Goal: Download file/media

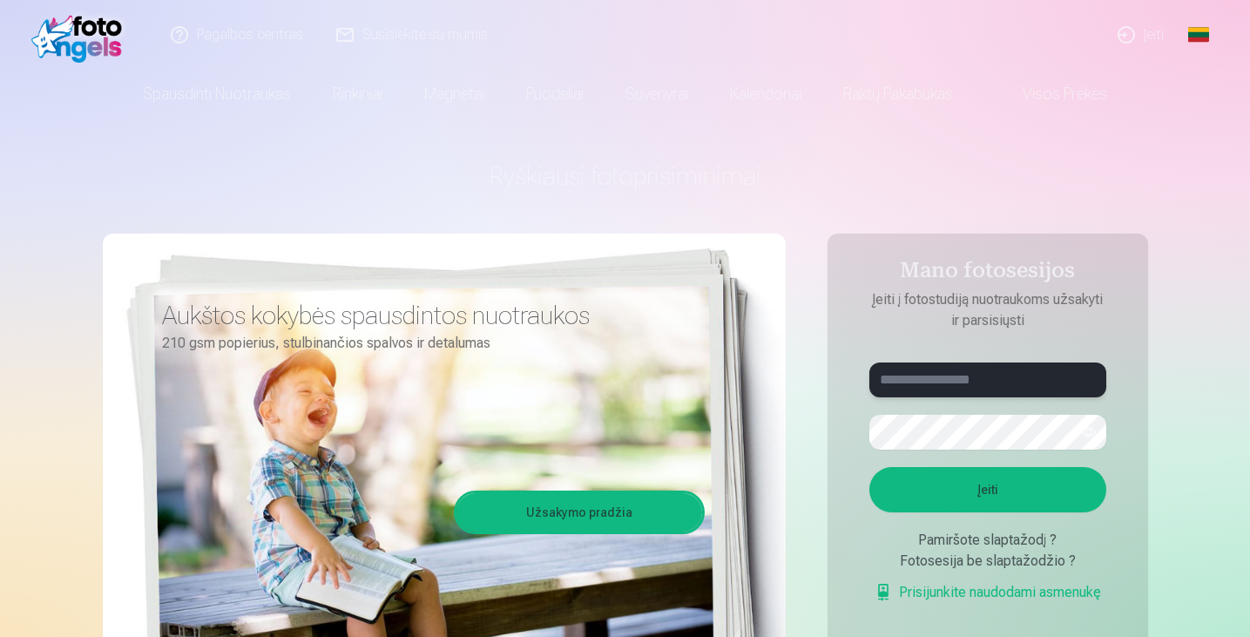
click at [943, 380] on input "text" at bounding box center [988, 380] width 237 height 35
type input "*"
type input "**********"
click at [870, 467] on button "Įeiti" at bounding box center [988, 489] width 237 height 45
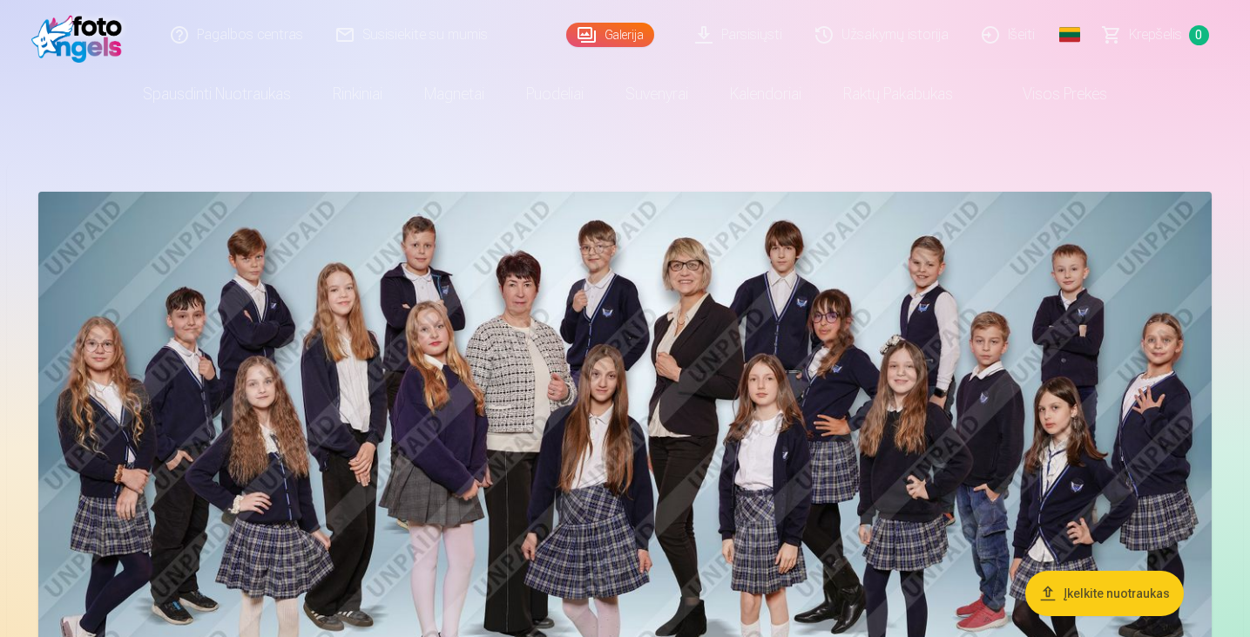
click at [943, 356] on img at bounding box center [625, 492] width 1174 height 600
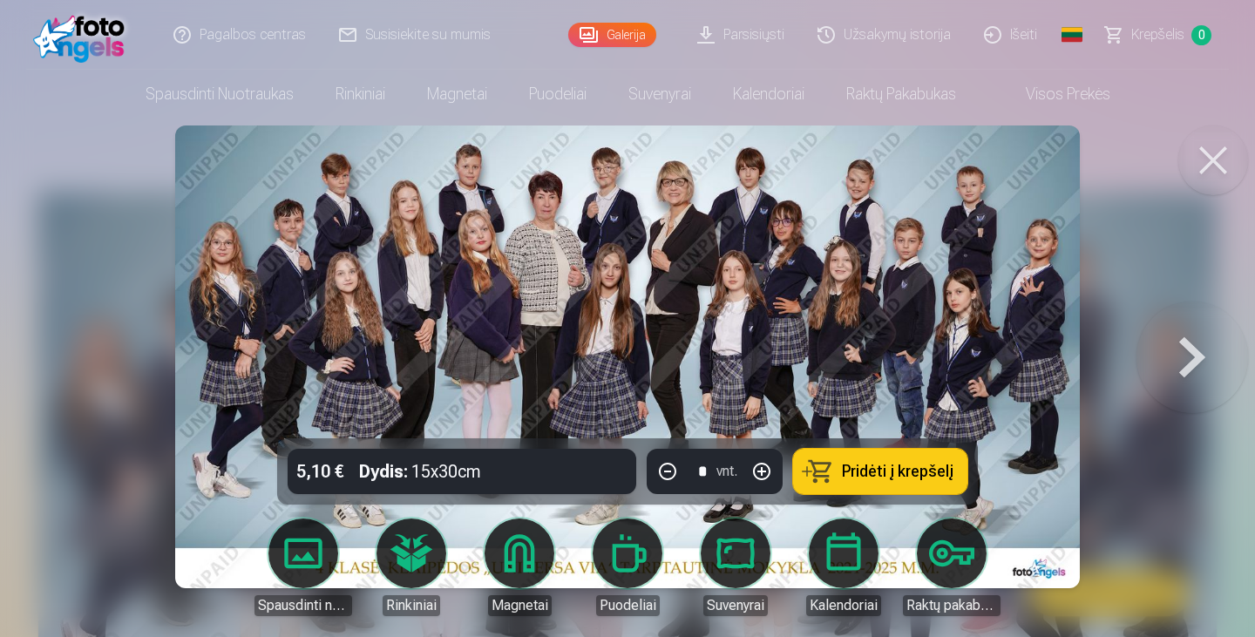
click at [737, 24] on link "Parsisiųsti" at bounding box center [741, 35] width 120 height 70
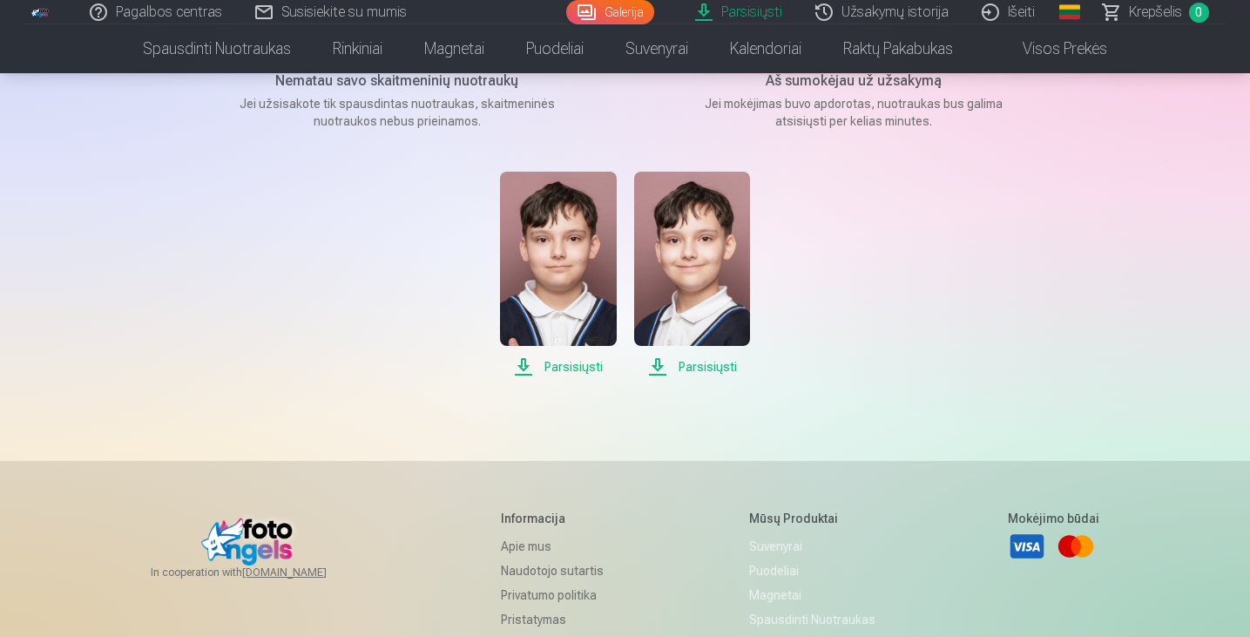
scroll to position [273, 0]
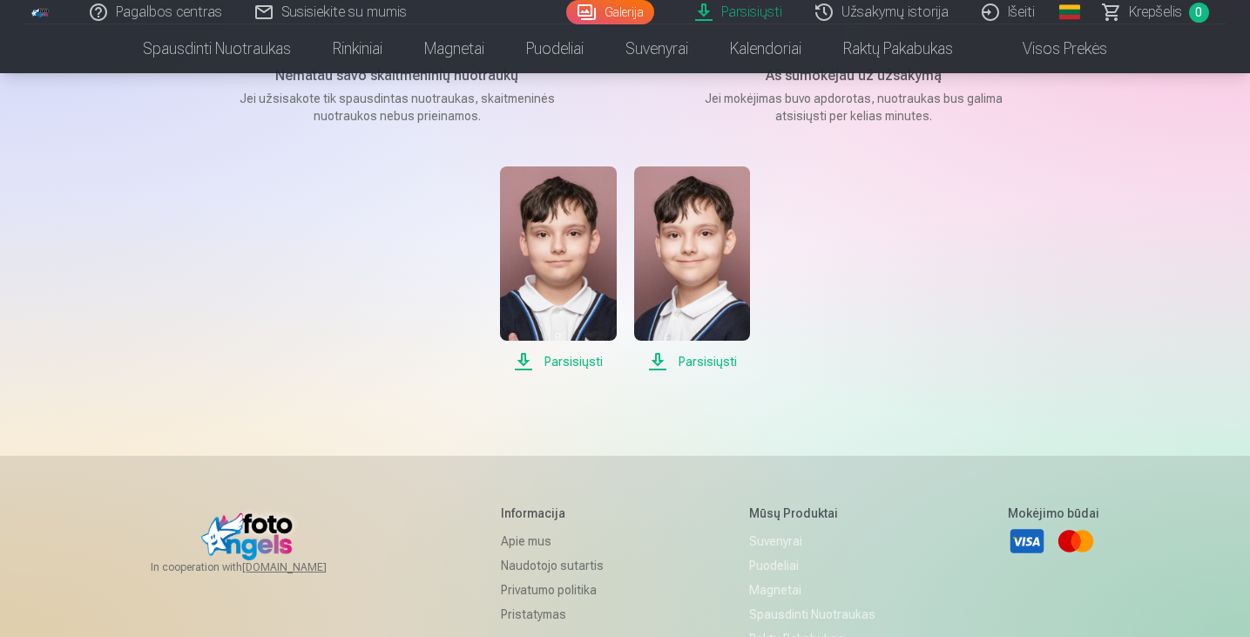
click at [586, 365] on span "Parsisiųsti" at bounding box center [558, 361] width 116 height 21
